Goal: Navigation & Orientation: Find specific page/section

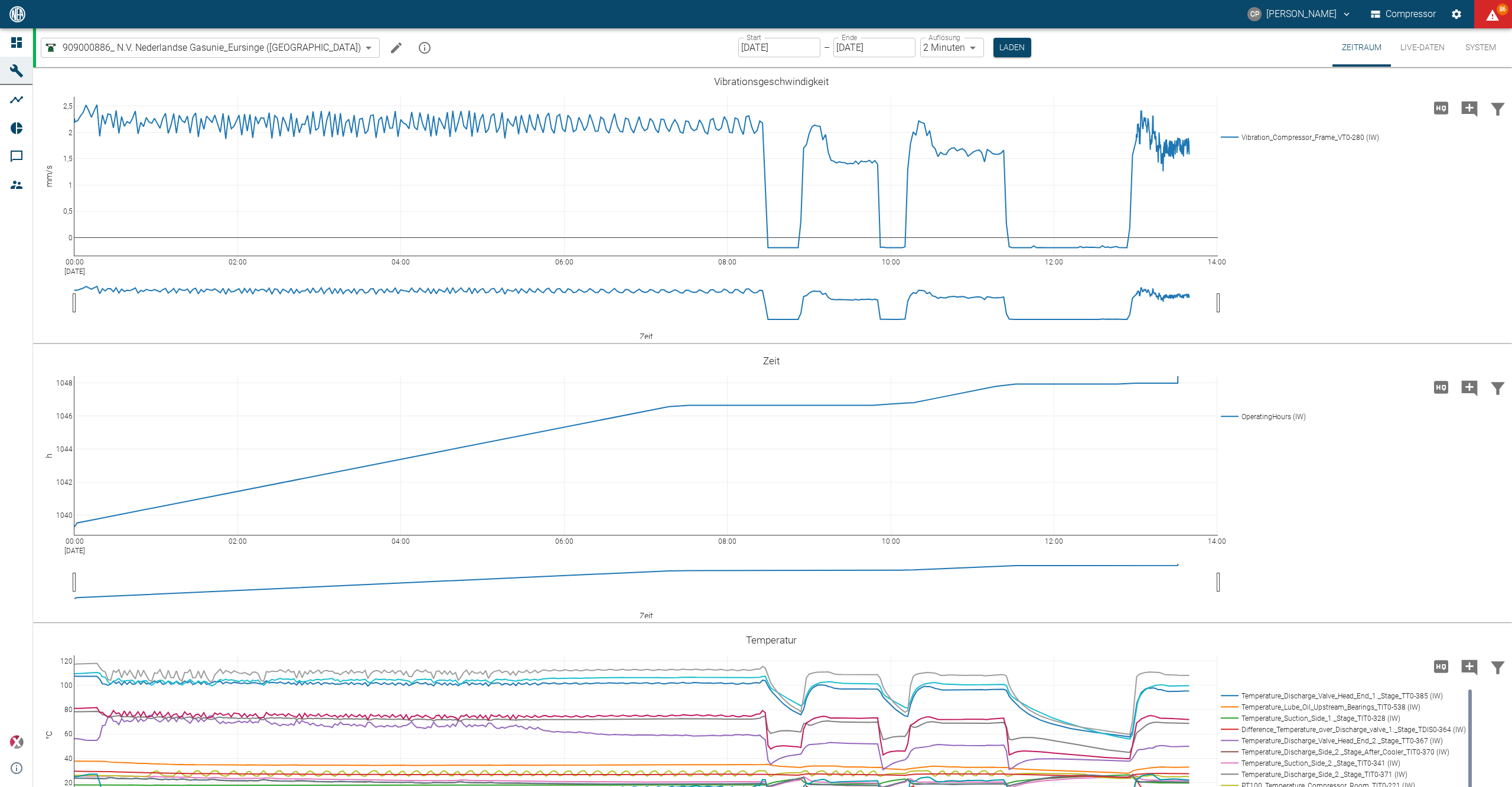
scroll to position [315, 0]
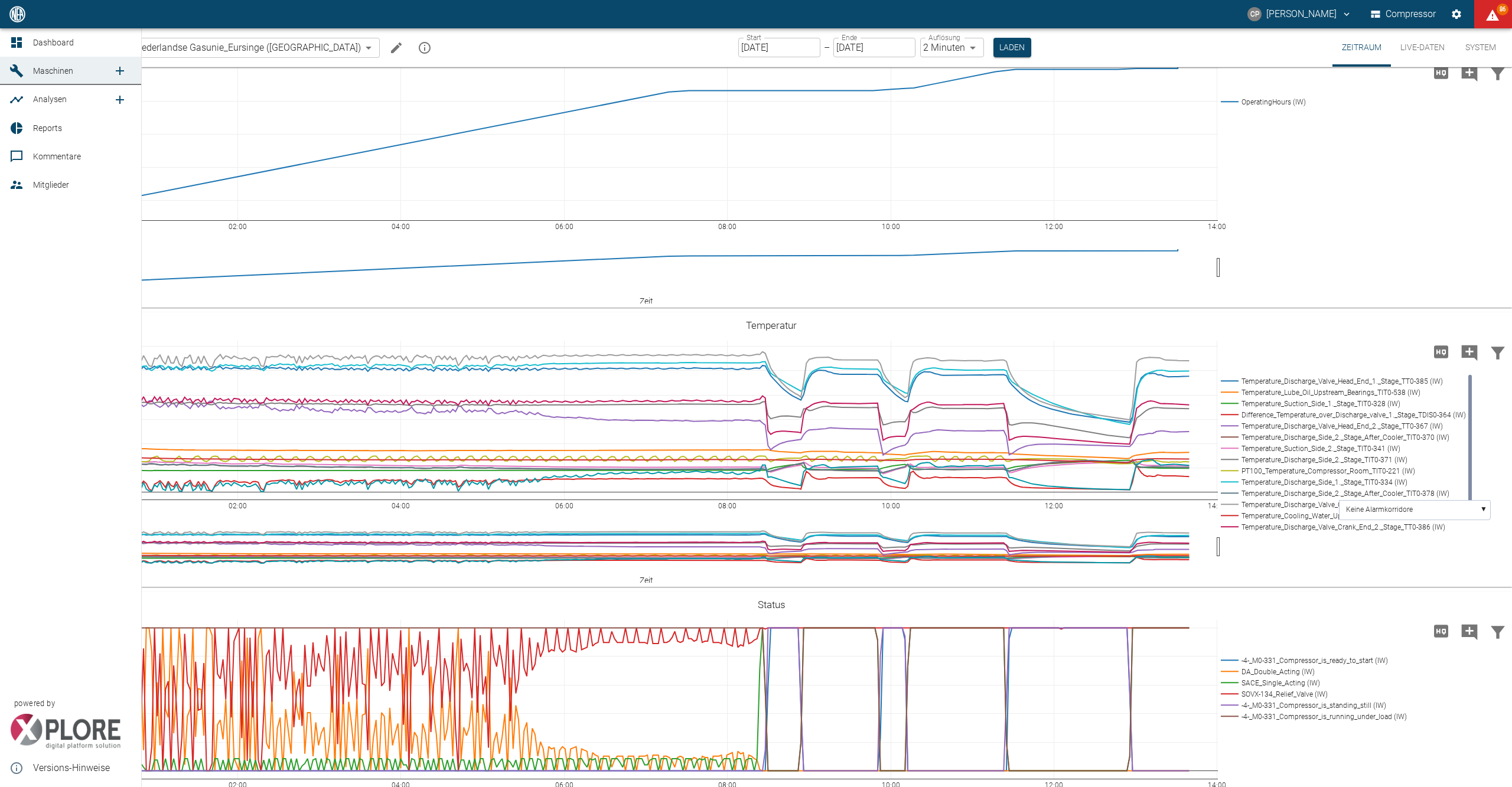
click at [8, 41] on link "Dashboard" at bounding box center [71, 43] width 141 height 29
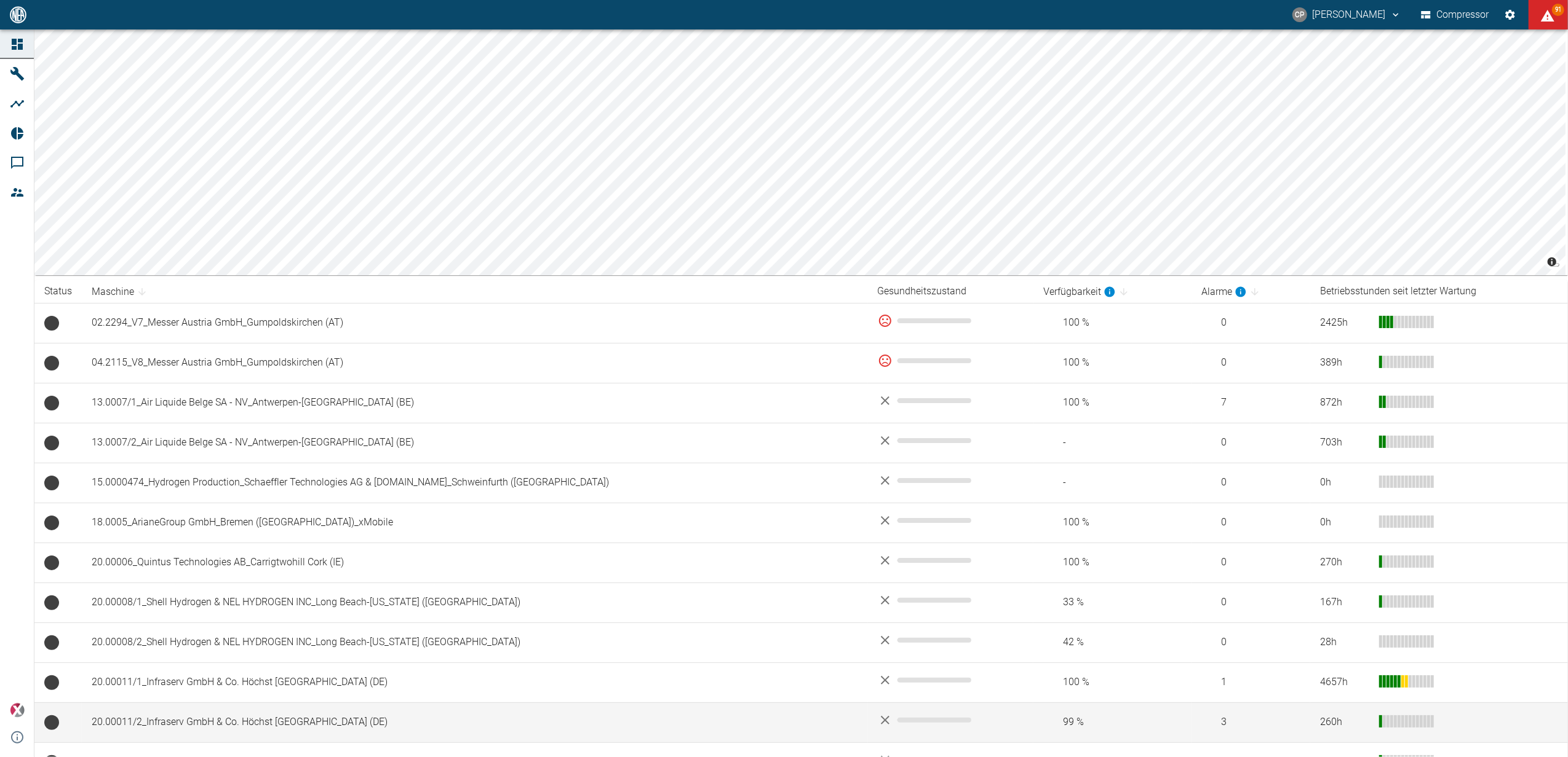
scroll to position [409, 0]
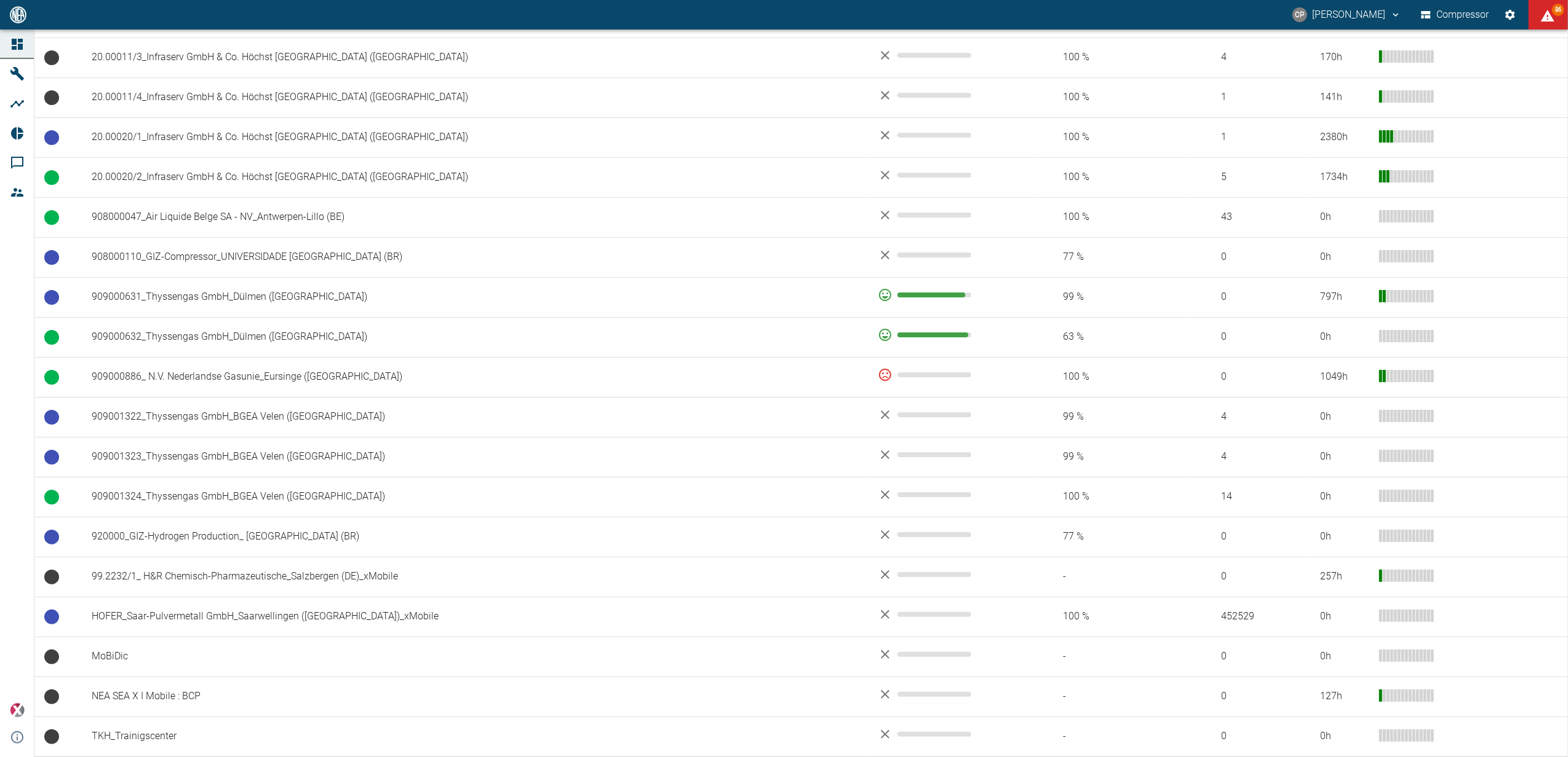
scroll to position [55, 0]
